Goal: Transaction & Acquisition: Purchase product/service

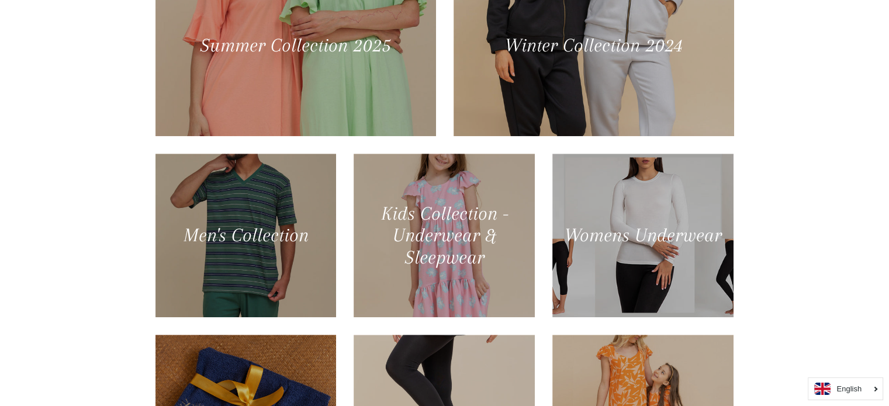
scroll to position [581, 0]
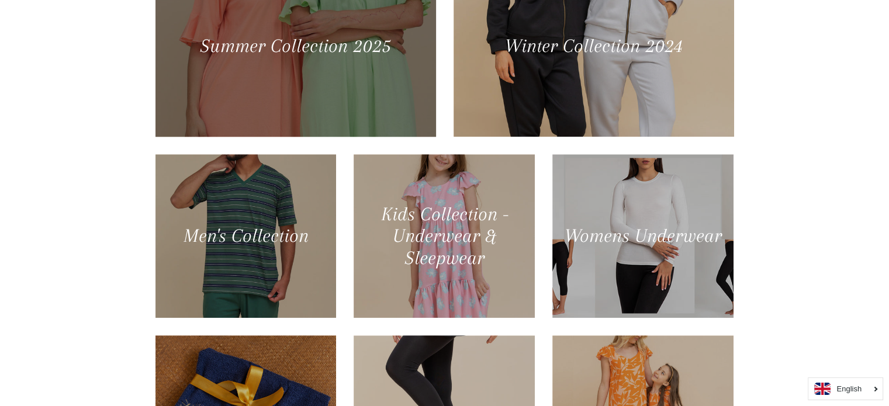
click at [365, 43] on div at bounding box center [295, 46] width 289 height 186
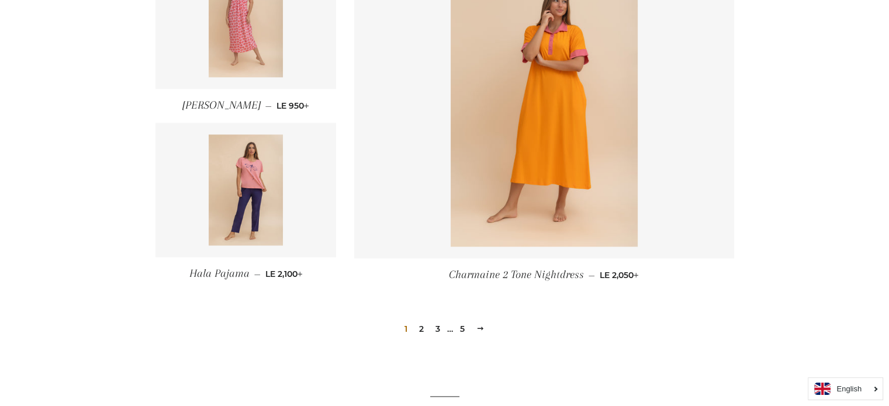
scroll to position [1550, 0]
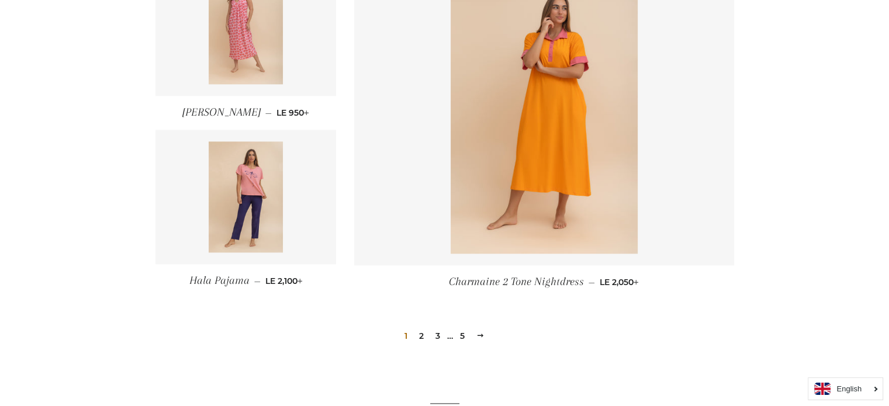
click at [423, 336] on link "2" at bounding box center [422, 336] width 14 height 18
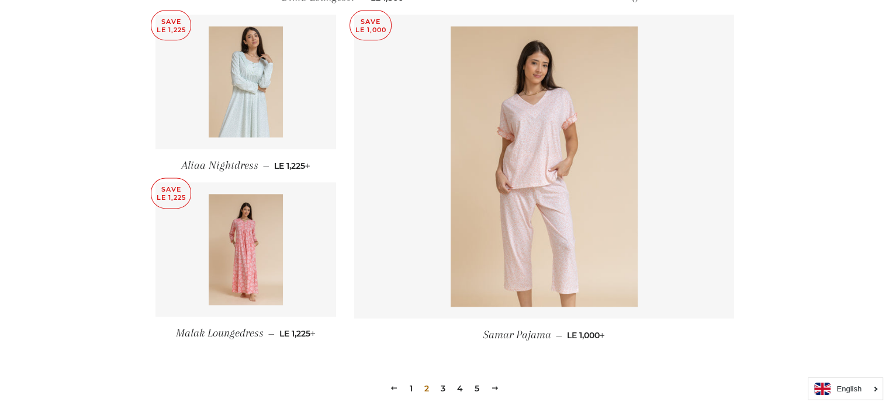
scroll to position [1510, 0]
